Goal: Find specific page/section: Find specific page/section

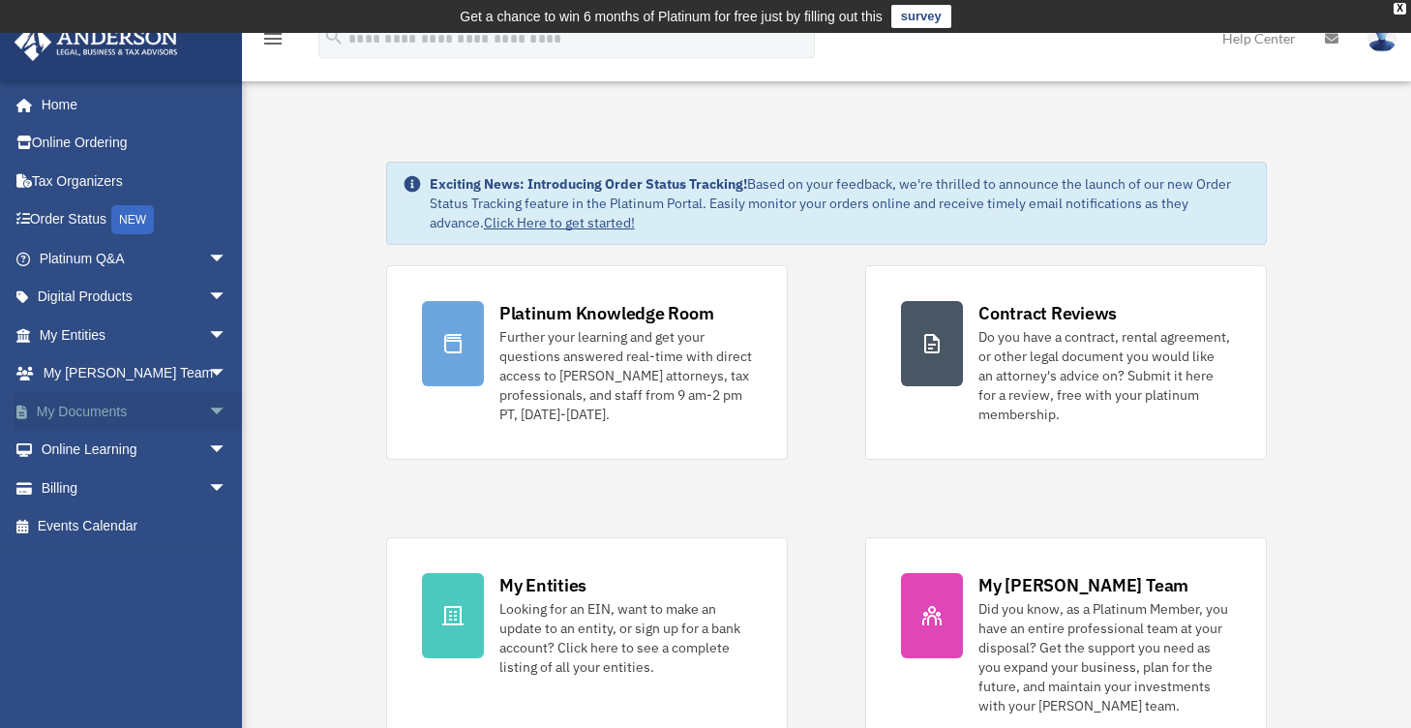
click at [216, 408] on span "arrow_drop_down" at bounding box center [227, 412] width 39 height 40
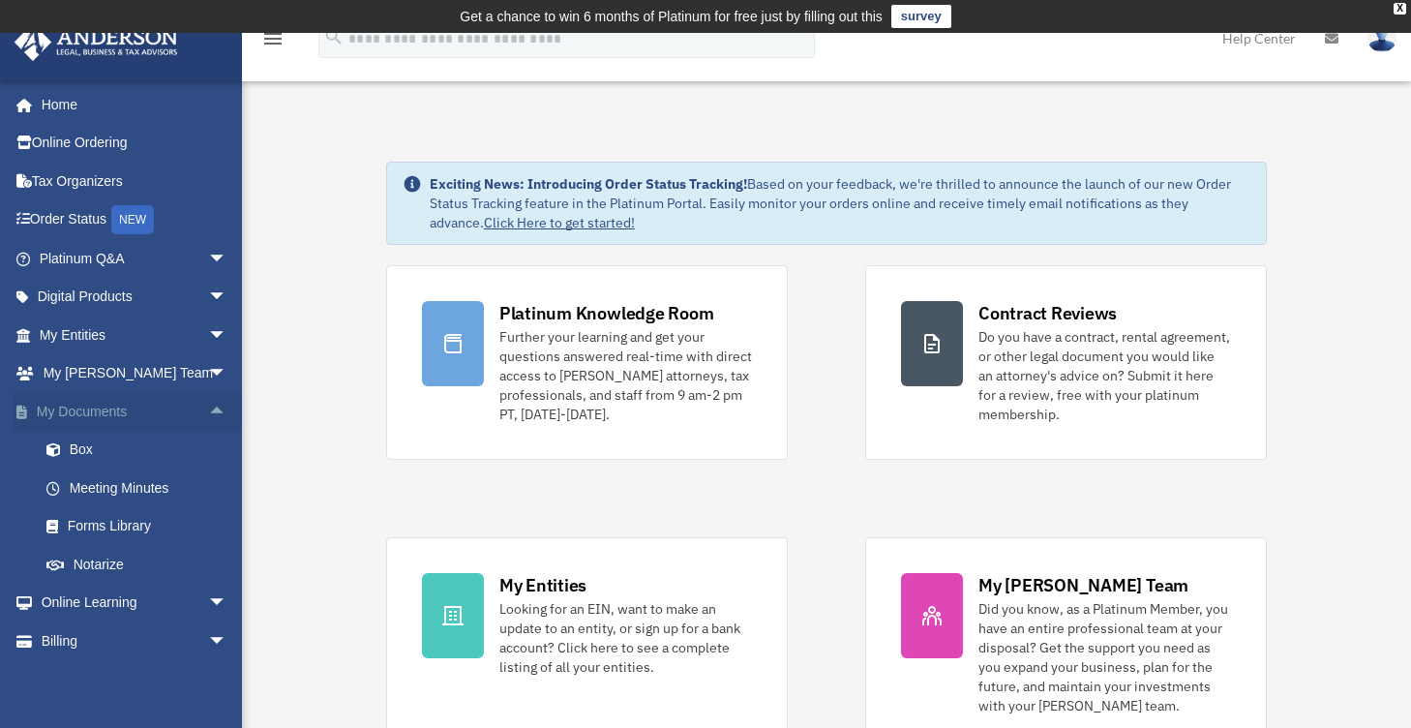
click at [216, 408] on span "arrow_drop_up" at bounding box center [227, 412] width 39 height 40
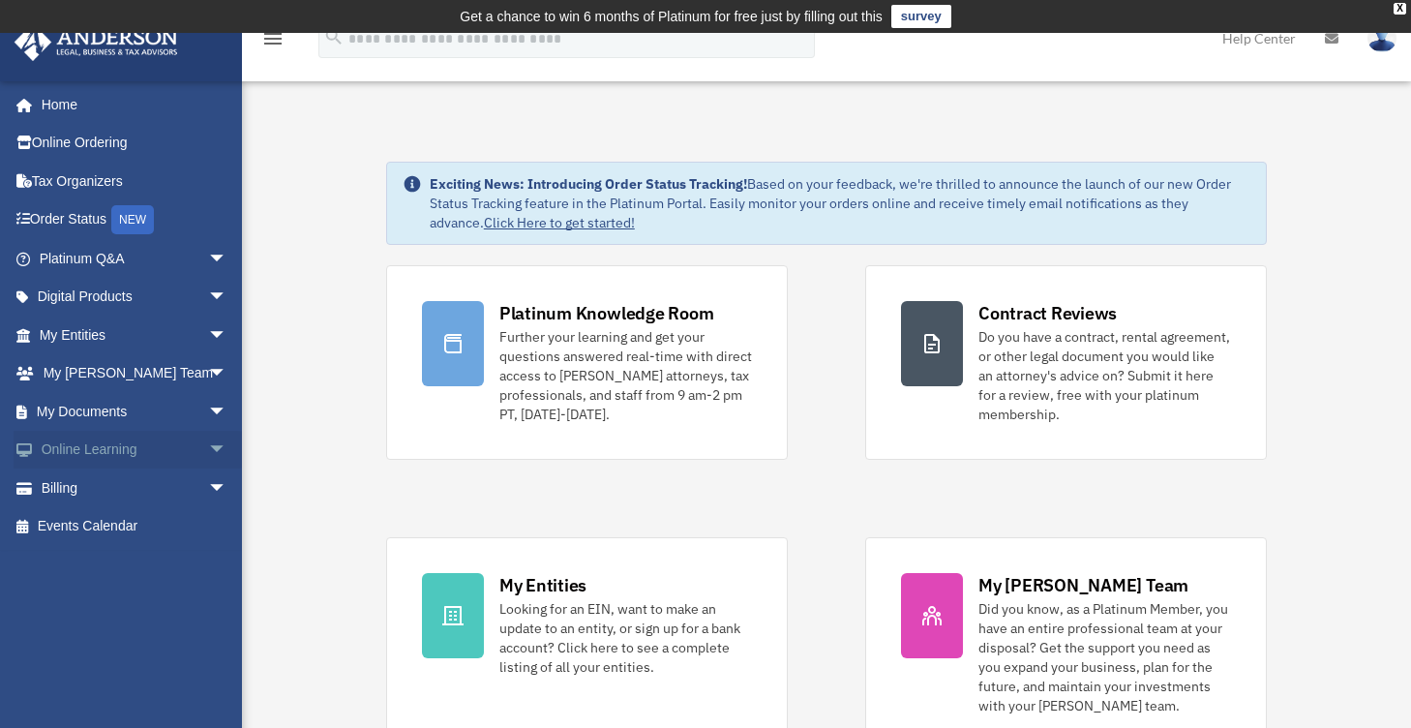
click at [211, 443] on span "arrow_drop_down" at bounding box center [227, 451] width 39 height 40
click at [211, 443] on span "arrow_drop_up" at bounding box center [227, 451] width 39 height 40
click at [208, 386] on span "arrow_drop_down" at bounding box center [227, 374] width 39 height 40
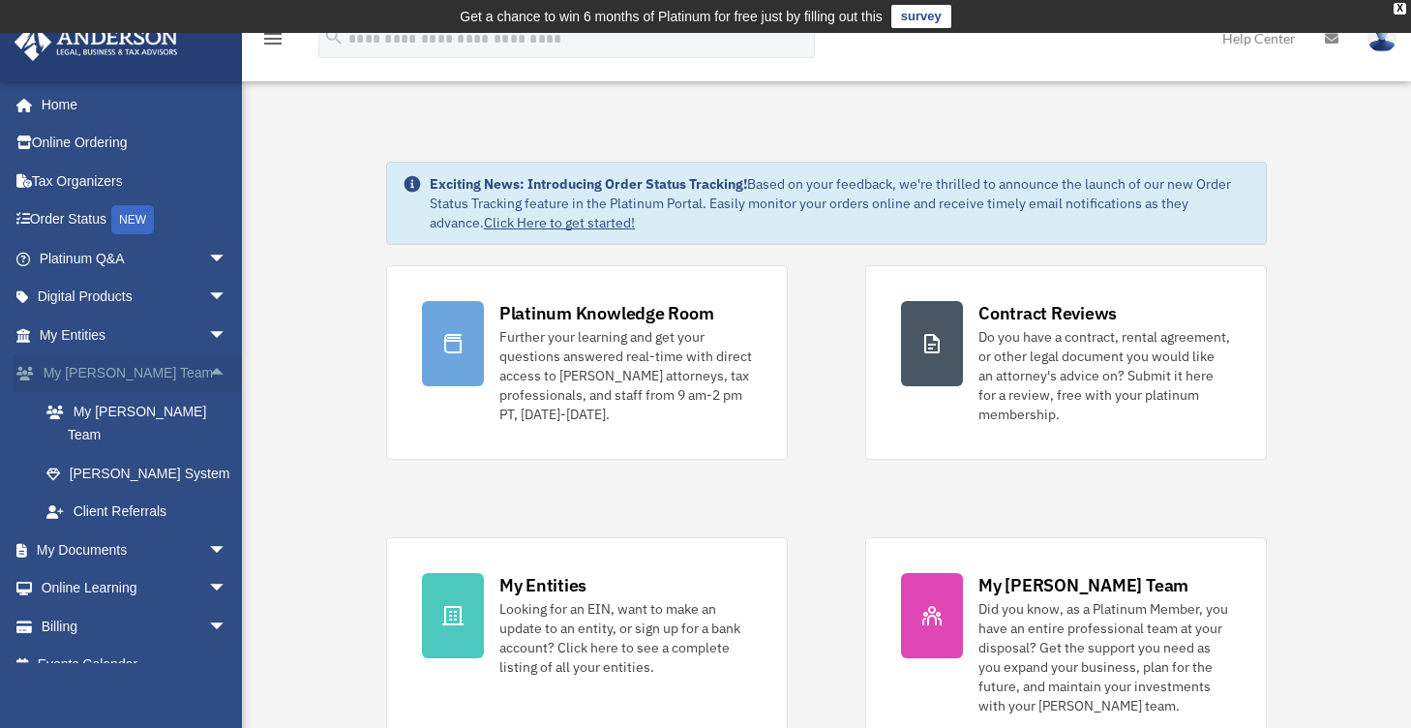
click at [208, 386] on span "arrow_drop_up" at bounding box center [227, 374] width 39 height 40
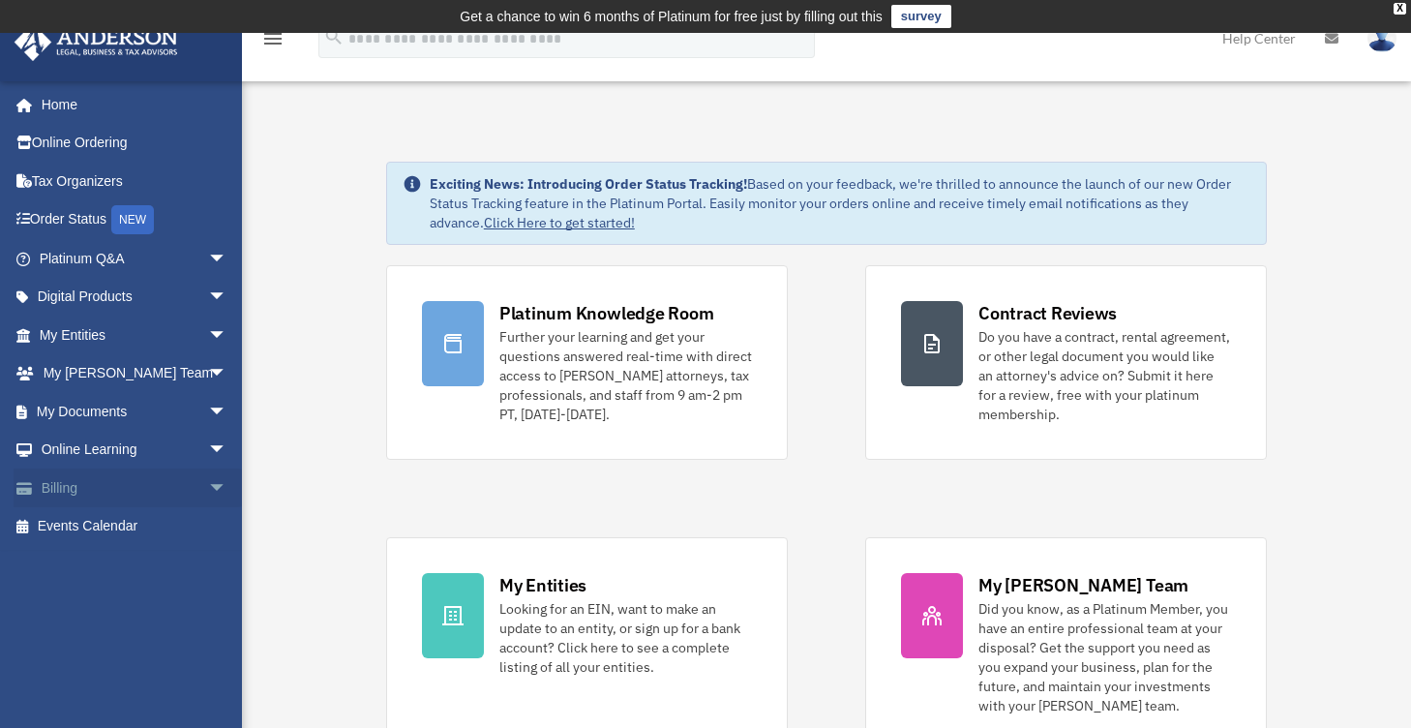
click at [208, 487] on span "arrow_drop_down" at bounding box center [227, 488] width 39 height 40
click at [208, 487] on span "arrow_drop_up" at bounding box center [227, 488] width 39 height 40
click at [215, 294] on span "arrow_drop_down" at bounding box center [227, 298] width 39 height 40
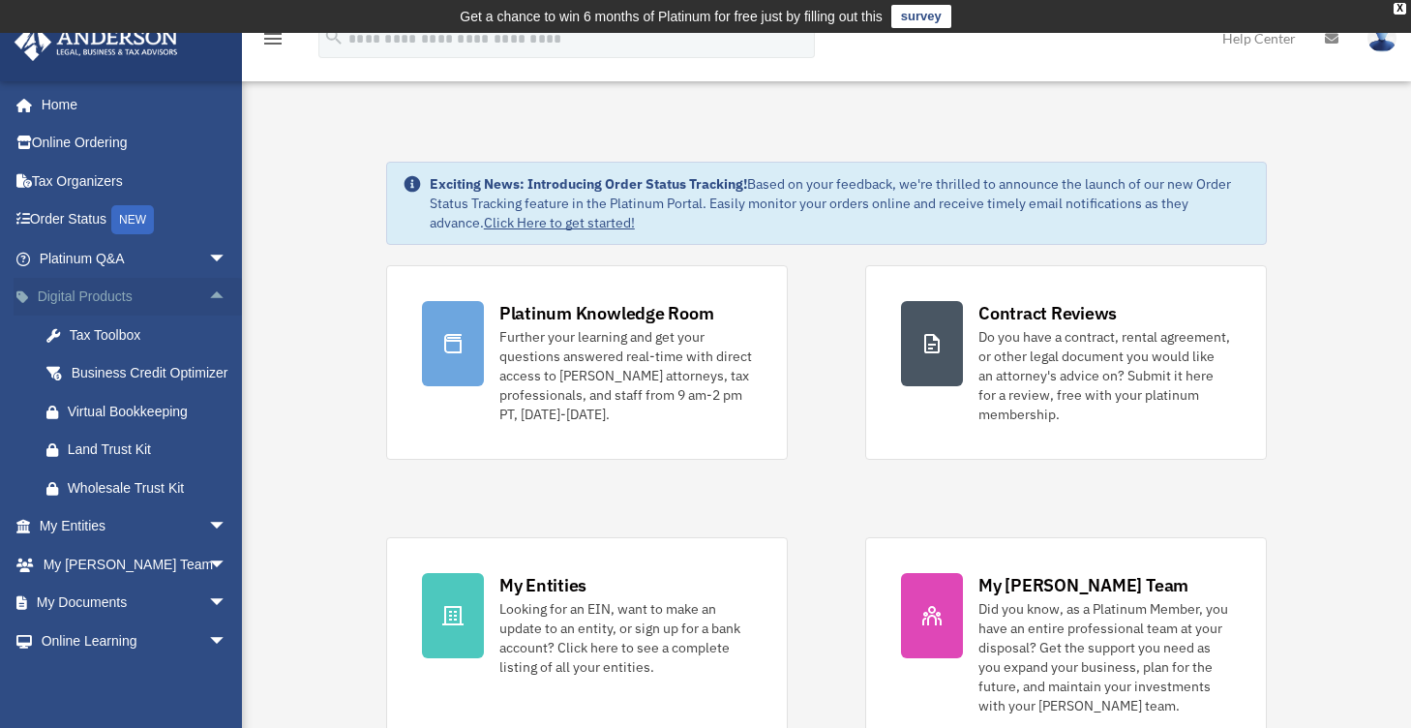
click at [208, 294] on span "arrow_drop_up" at bounding box center [227, 298] width 39 height 40
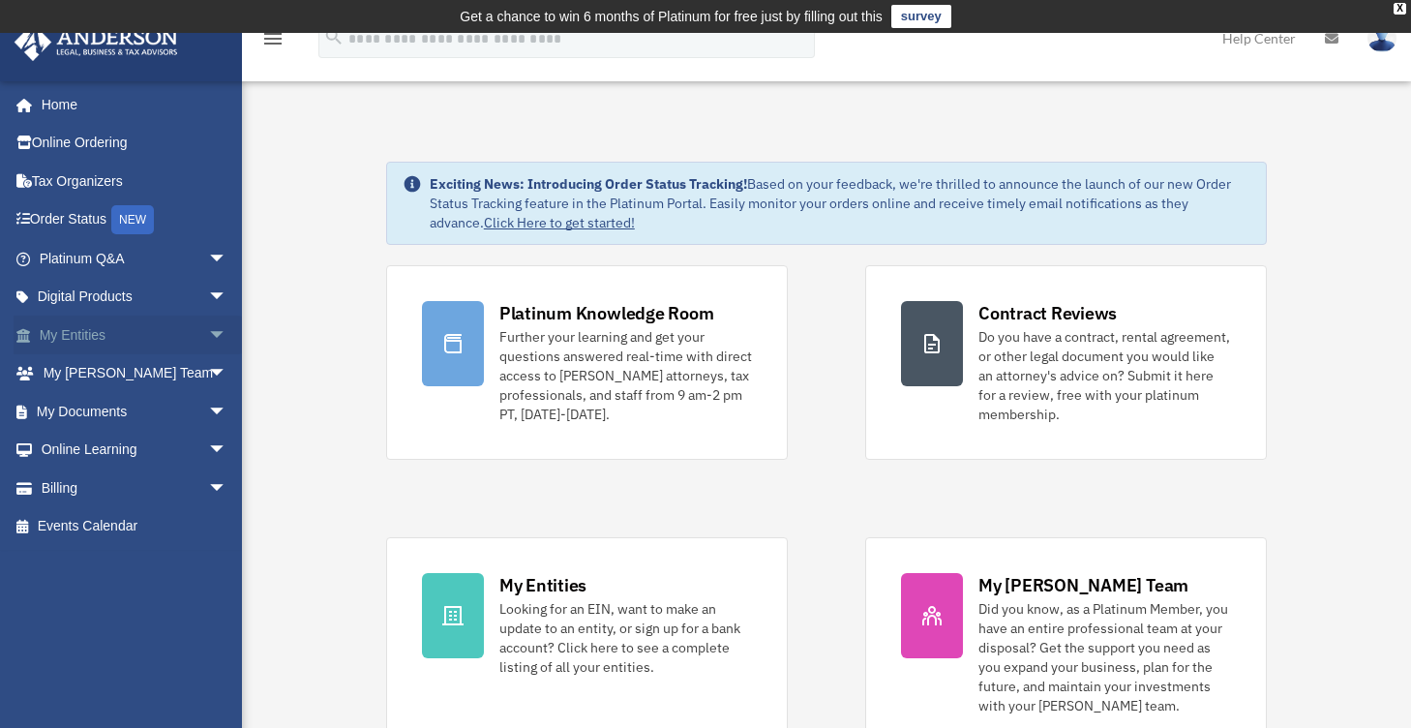
click at [208, 347] on span "arrow_drop_down" at bounding box center [227, 335] width 39 height 40
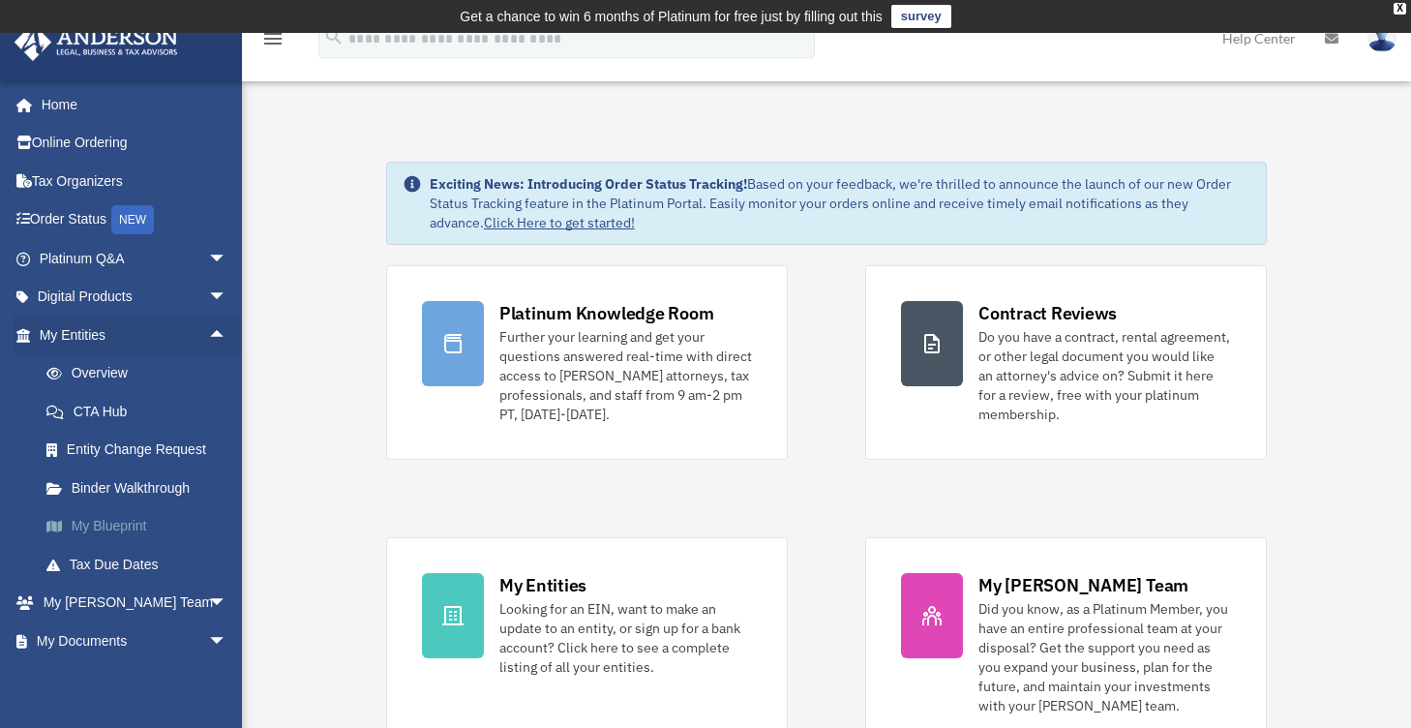
click at [107, 519] on link "My Blueprint" at bounding box center [141, 526] width 229 height 39
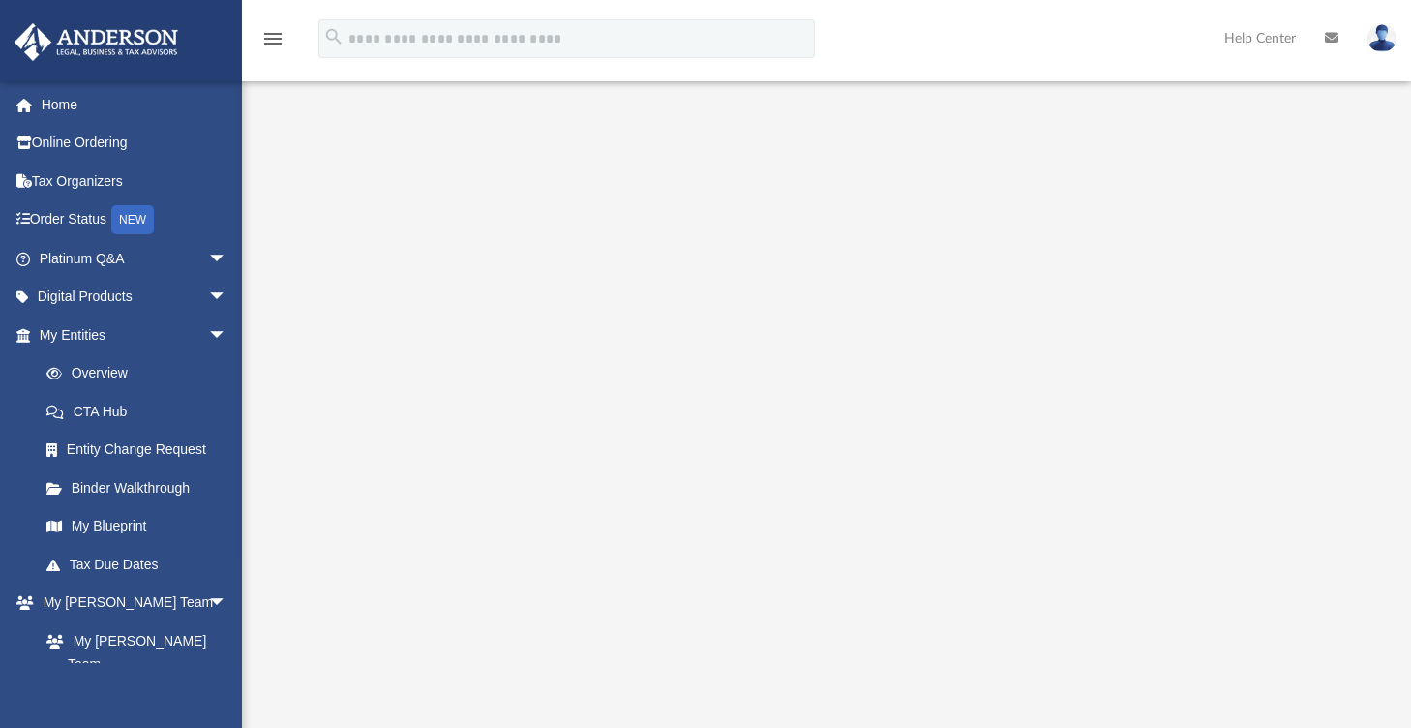
scroll to position [39, 0]
